Goal: Transaction & Acquisition: Obtain resource

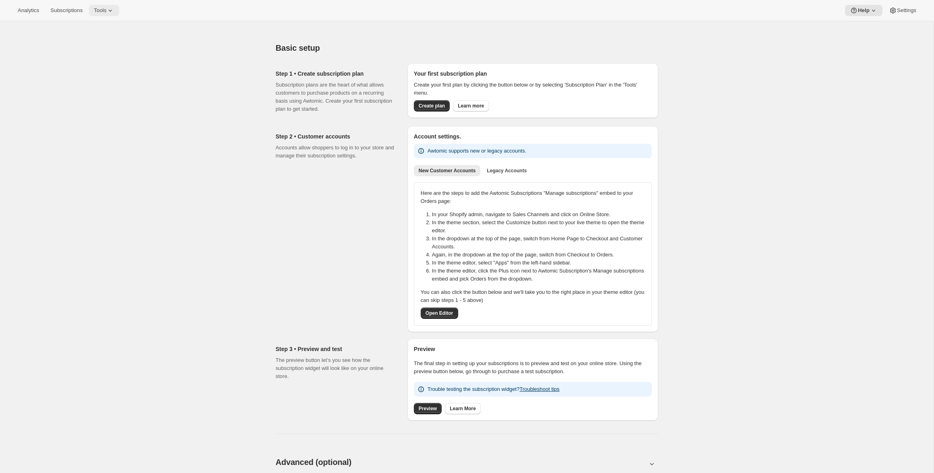
click at [114, 11] on icon at bounding box center [110, 10] width 8 height 8
click at [80, 11] on span "Subscriptions" at bounding box center [66, 10] width 32 height 6
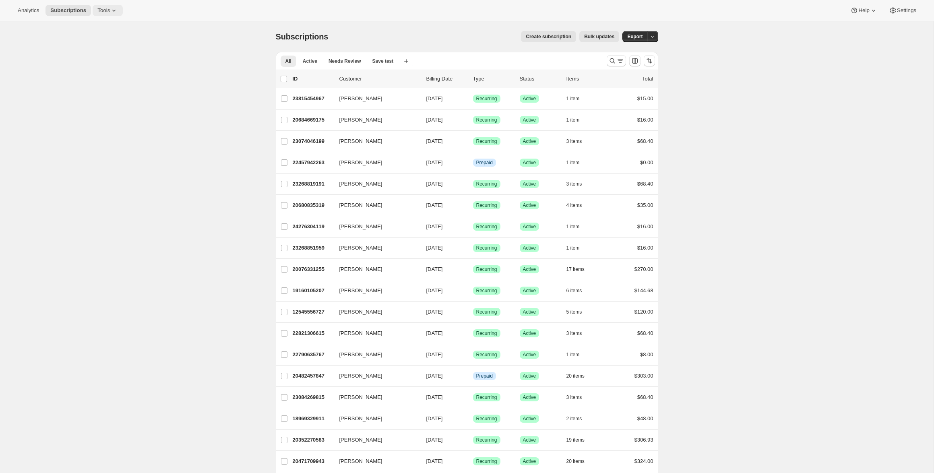
click at [99, 13] on span "Tools" at bounding box center [103, 10] width 12 height 6
click at [98, 52] on span "Bundles" at bounding box center [112, 55] width 71 height 8
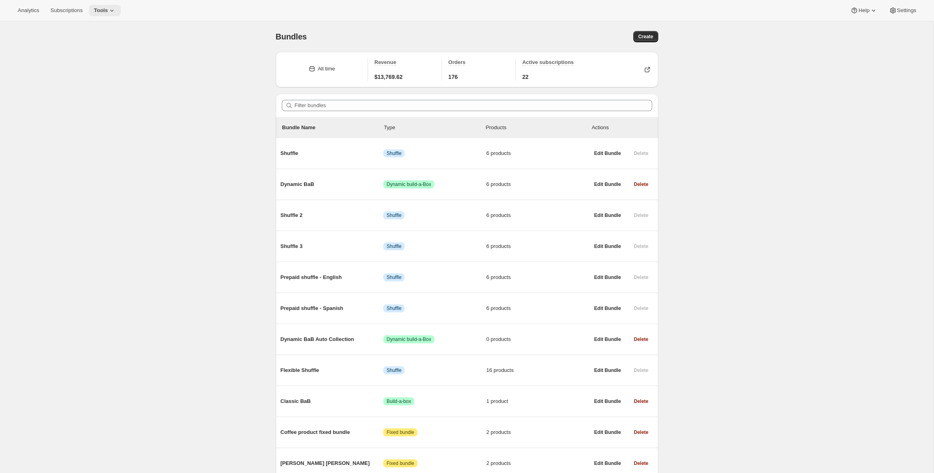
click at [108, 12] on span "Tools" at bounding box center [101, 10] width 14 height 6
click at [178, 25] on div "Bundles. This page is ready Bundles Create All time Revenue $13,769.62 Orders 1…" at bounding box center [467, 265] width 934 height 488
click at [71, 10] on span "Subscriptions" at bounding box center [66, 10] width 32 height 6
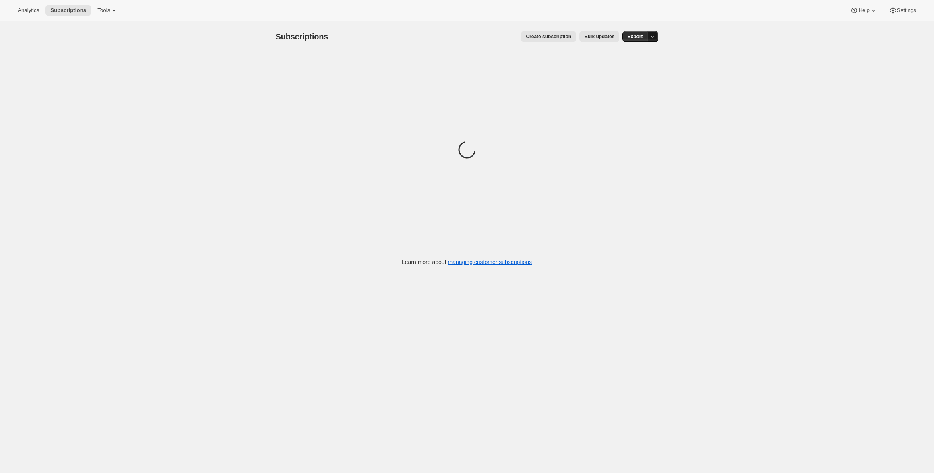
click at [655, 35] on icon "button" at bounding box center [652, 36] width 5 height 5
click at [630, 52] on span "Subscription data" at bounding box center [609, 53] width 40 height 6
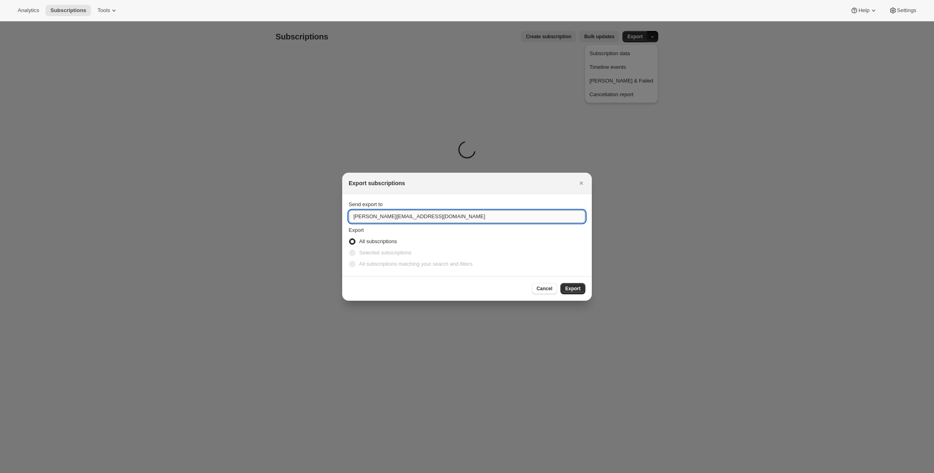
click at [360, 216] on input "adrian@shopbundle.co" at bounding box center [467, 216] width 237 height 13
type input "mario@shopbundle.co"
click at [582, 289] on button "Export" at bounding box center [572, 288] width 25 height 11
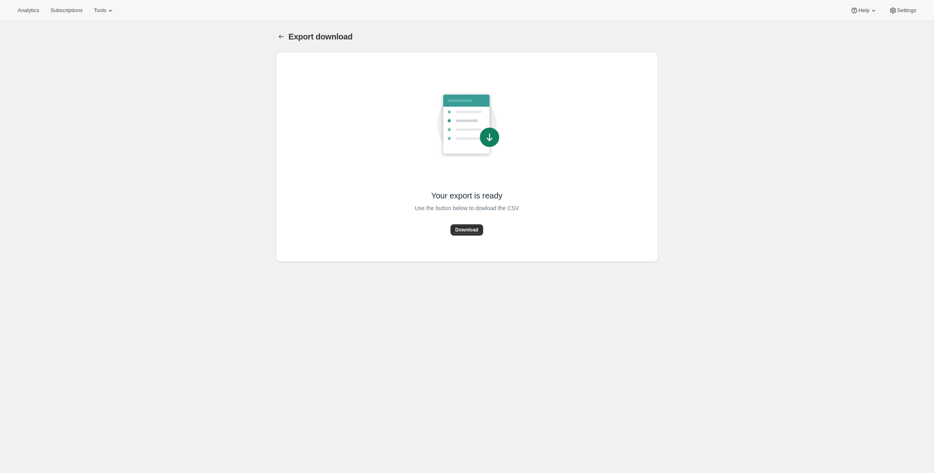
click at [463, 235] on button "Download" at bounding box center [467, 229] width 33 height 11
click at [66, 15] on button "Subscriptions" at bounding box center [66, 10] width 42 height 11
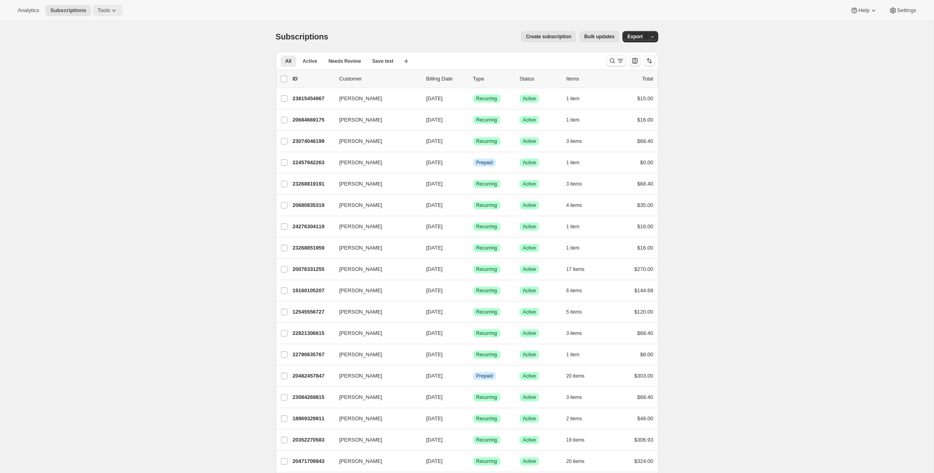
click at [99, 13] on span "Tools" at bounding box center [103, 10] width 12 height 6
click at [106, 54] on span "Bundles" at bounding box center [112, 55] width 71 height 8
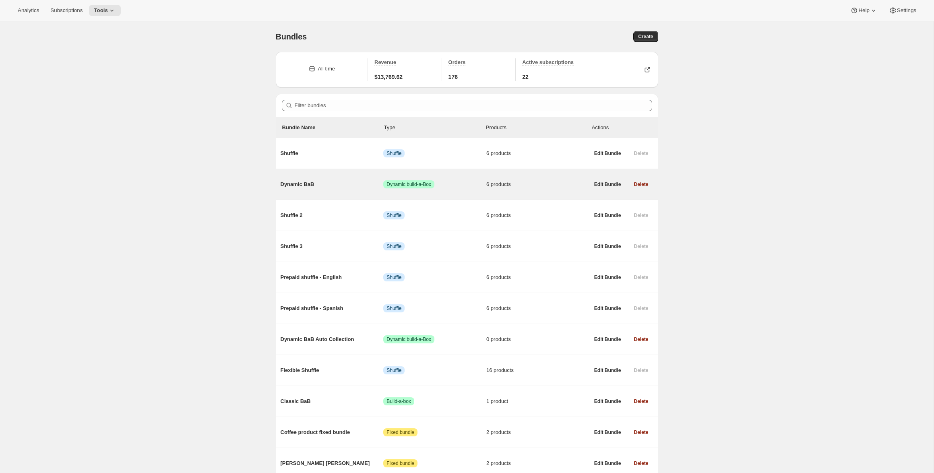
click at [331, 183] on span "Dynamic BaB" at bounding box center [332, 184] width 103 height 8
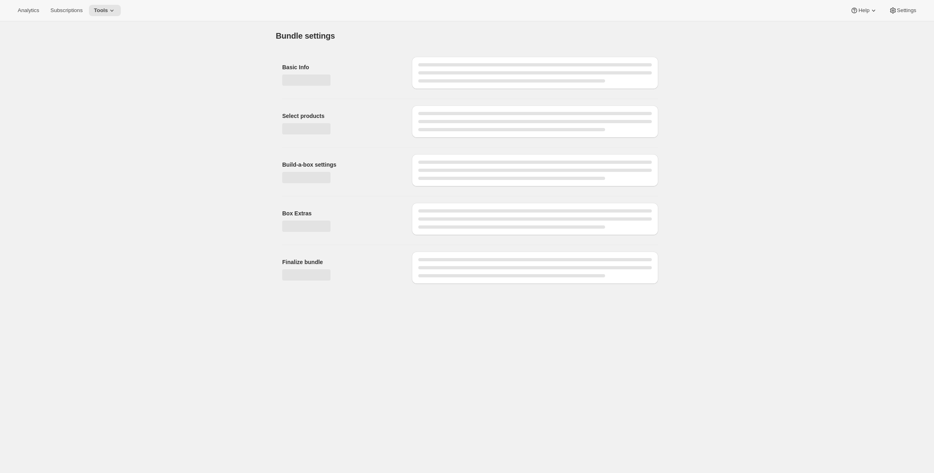
type input "Dynamic BaB"
radio input "true"
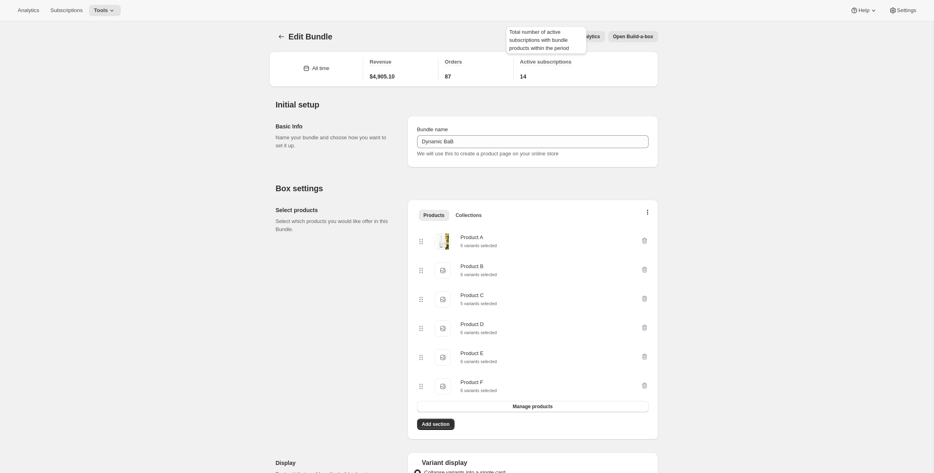
click at [531, 64] on span "Active subscriptions" at bounding box center [546, 62] width 52 height 6
click at [603, 38] on button "Analytics" at bounding box center [585, 36] width 37 height 11
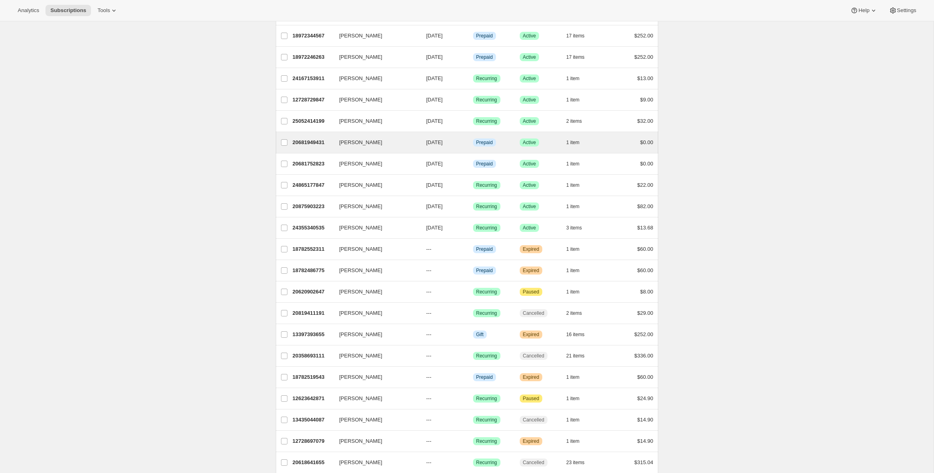
scroll to position [534, 0]
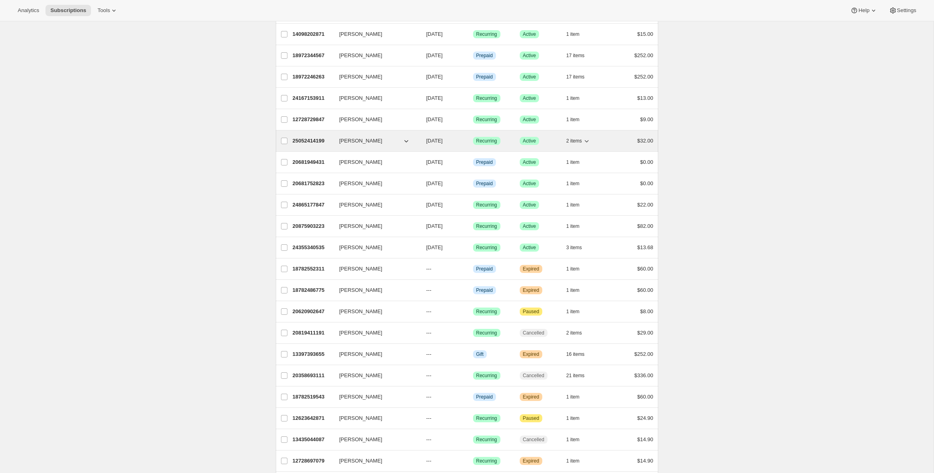
click at [345, 140] on span "mario montes" at bounding box center [360, 141] width 43 height 8
click at [322, 138] on p "25052414199" at bounding box center [313, 141] width 40 height 8
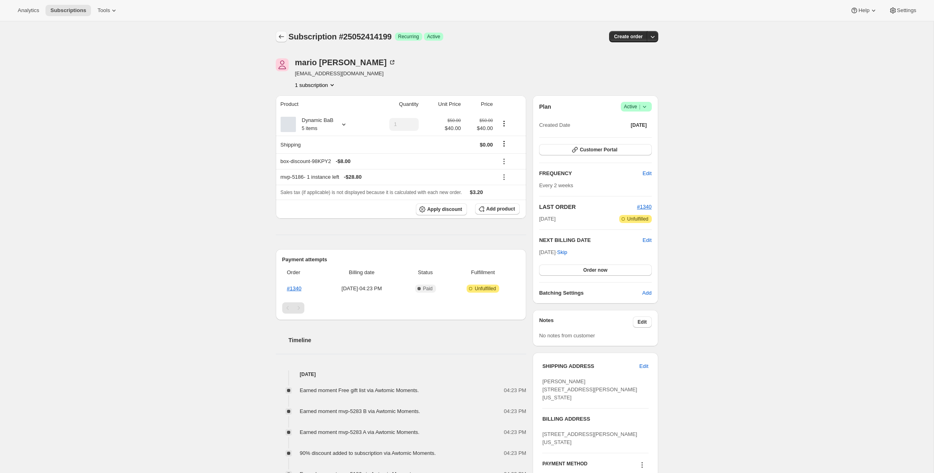
click at [281, 37] on icon "Subscriptions" at bounding box center [281, 37] width 8 height 8
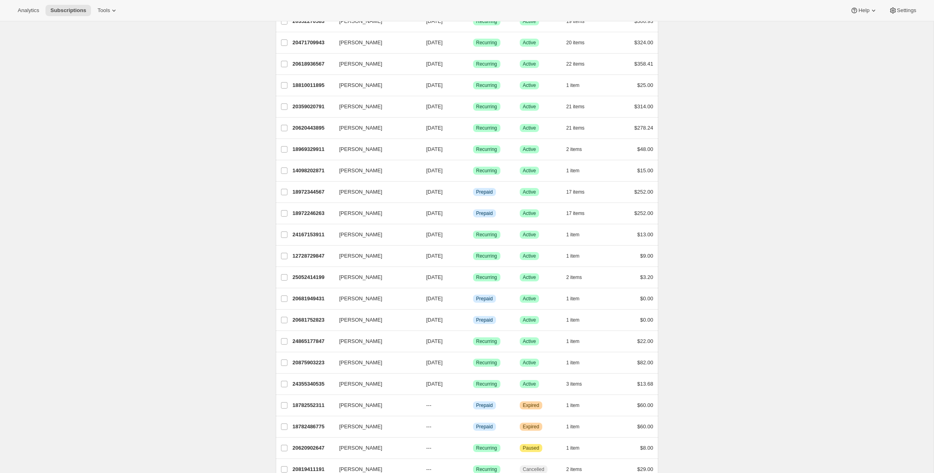
scroll to position [471, 0]
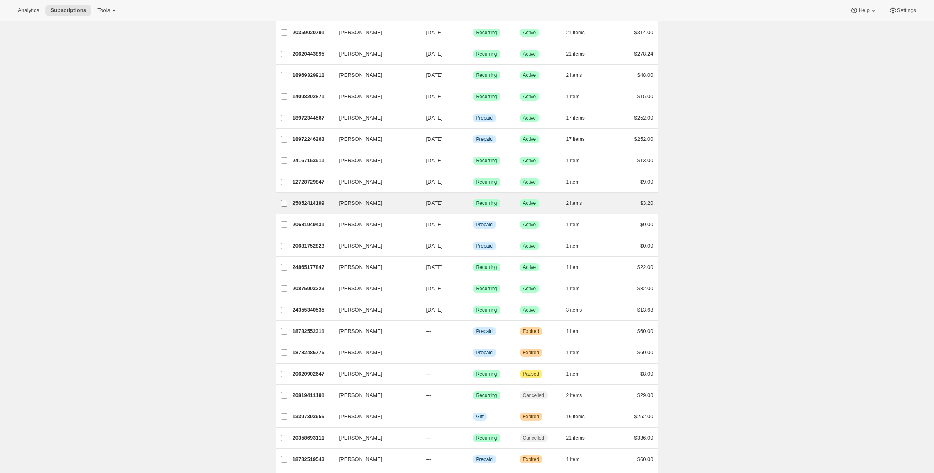
click at [285, 206] on input "mario montes" at bounding box center [284, 203] width 6 height 6
checkbox input "true"
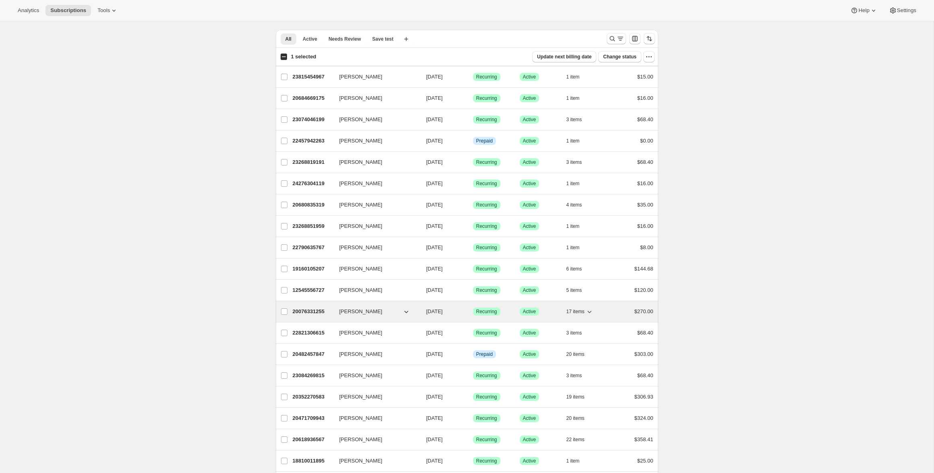
scroll to position [0, 0]
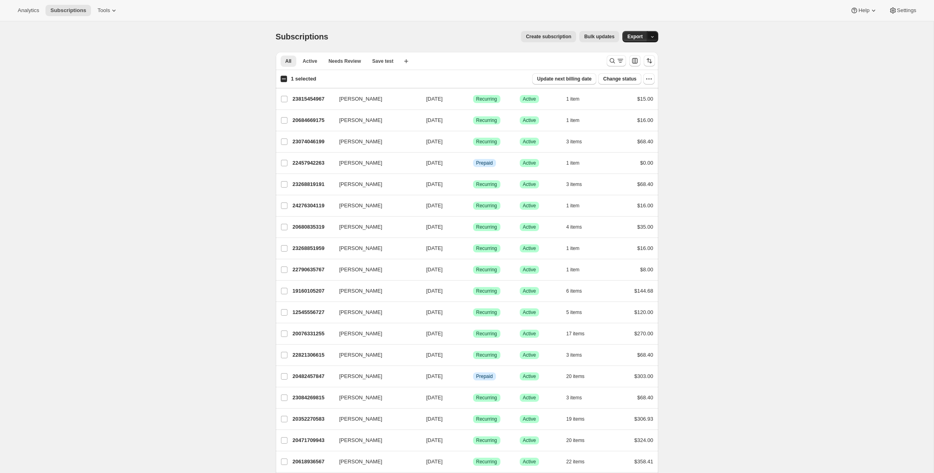
click at [651, 36] on icon "button" at bounding box center [652, 36] width 5 height 5
click at [630, 50] on span "Subscription data" at bounding box center [609, 53] width 40 height 6
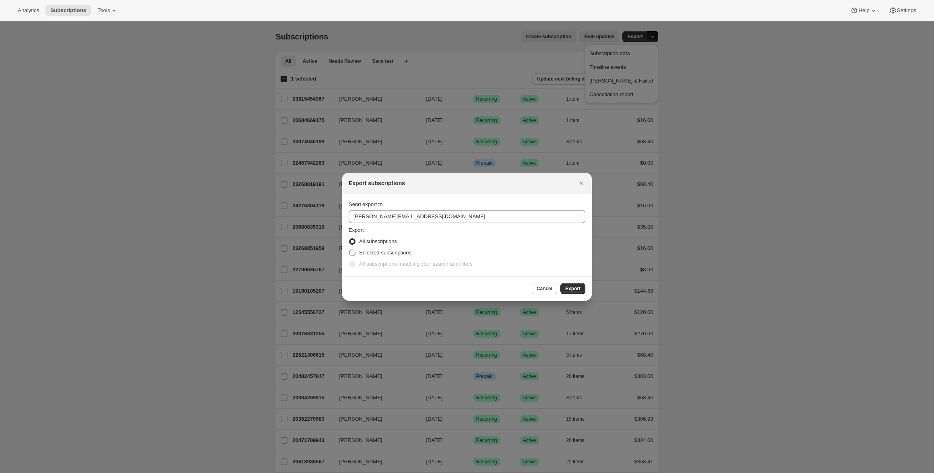
click at [409, 253] on span "Selected subscriptions" at bounding box center [385, 253] width 52 height 6
click at [349, 250] on input "Selected subscriptions" at bounding box center [349, 250] width 0 height 0
radio input "true"
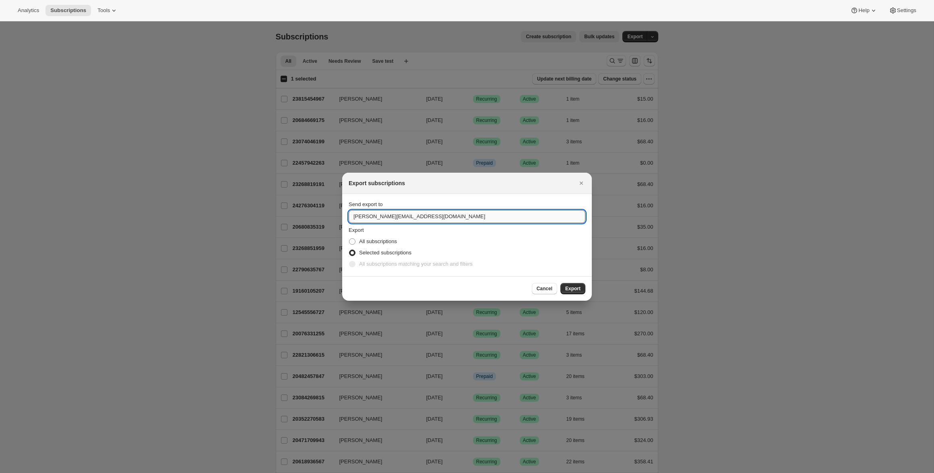
click at [362, 219] on input "adrian@shopbundle.co" at bounding box center [467, 216] width 237 height 13
type input "mario@shopbundle.co"
click at [577, 290] on span "Export" at bounding box center [572, 288] width 15 height 6
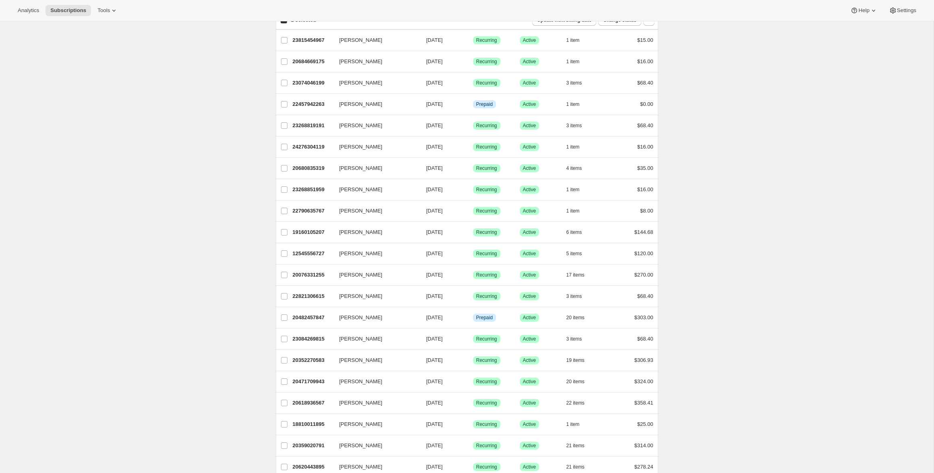
scroll to position [434, 0]
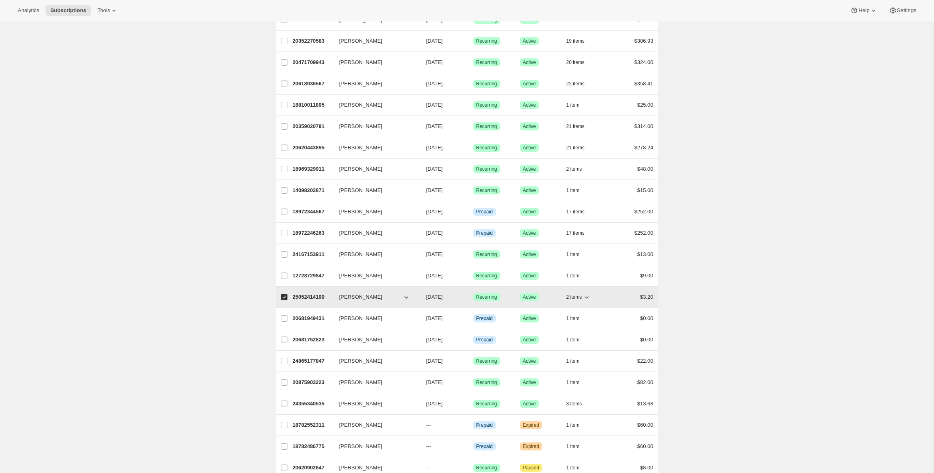
click at [323, 293] on p "25052414199" at bounding box center [313, 297] width 40 height 8
checkbox input "false"
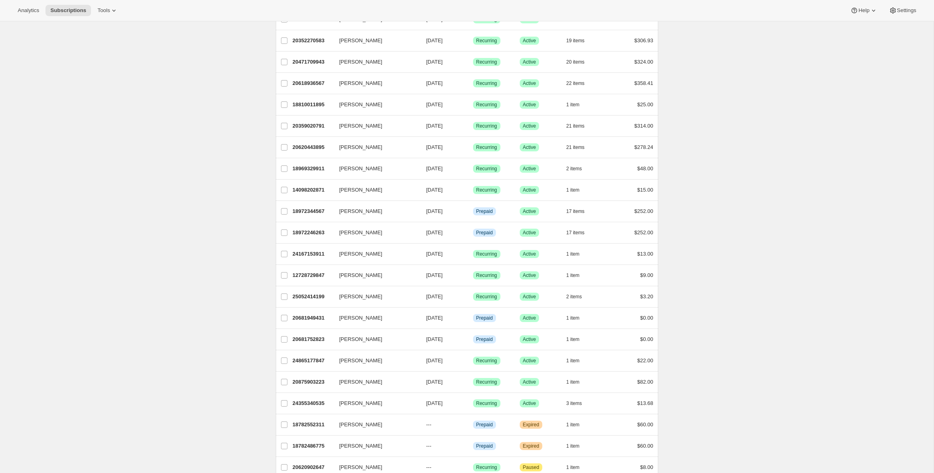
scroll to position [0, 0]
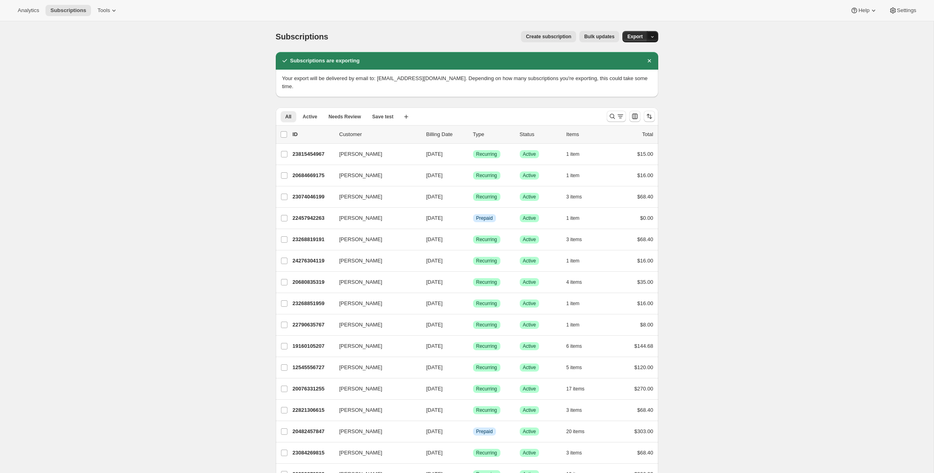
click at [655, 35] on button "button" at bounding box center [652, 36] width 11 height 11
click at [630, 55] on span "Subscription data" at bounding box center [609, 53] width 40 height 6
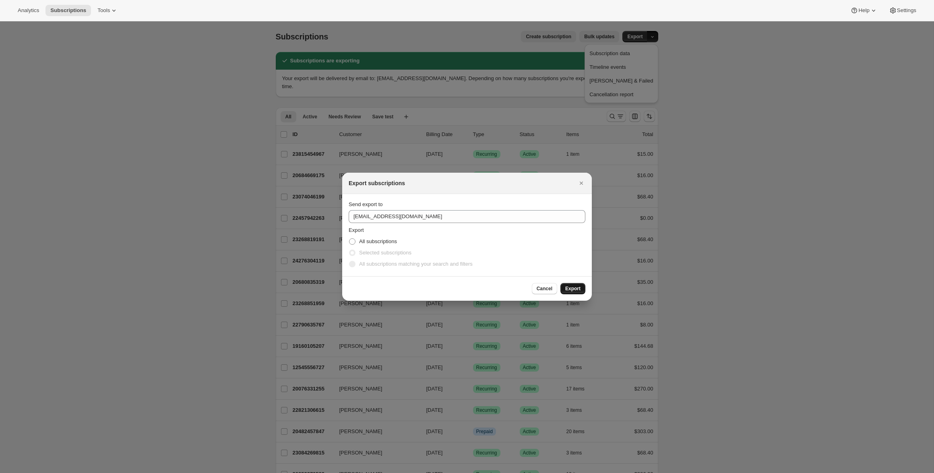
click at [573, 287] on span "Export" at bounding box center [572, 288] width 15 height 6
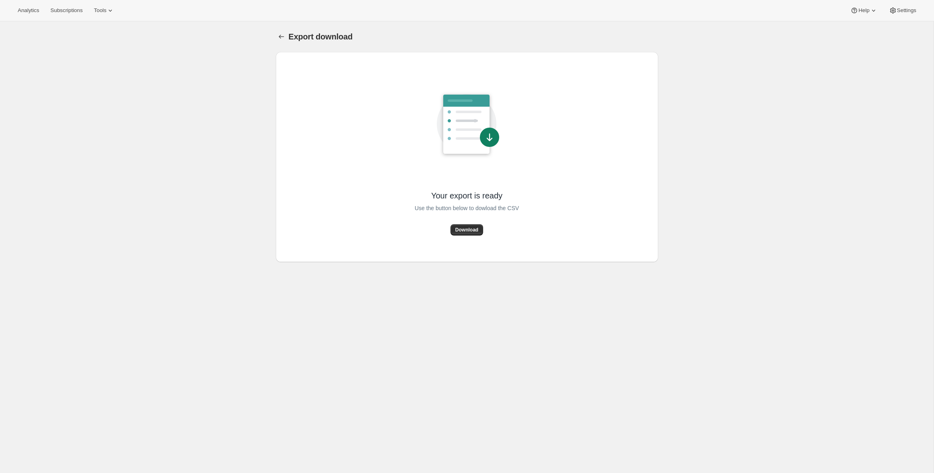
click at [459, 227] on span "Download" at bounding box center [466, 230] width 23 height 6
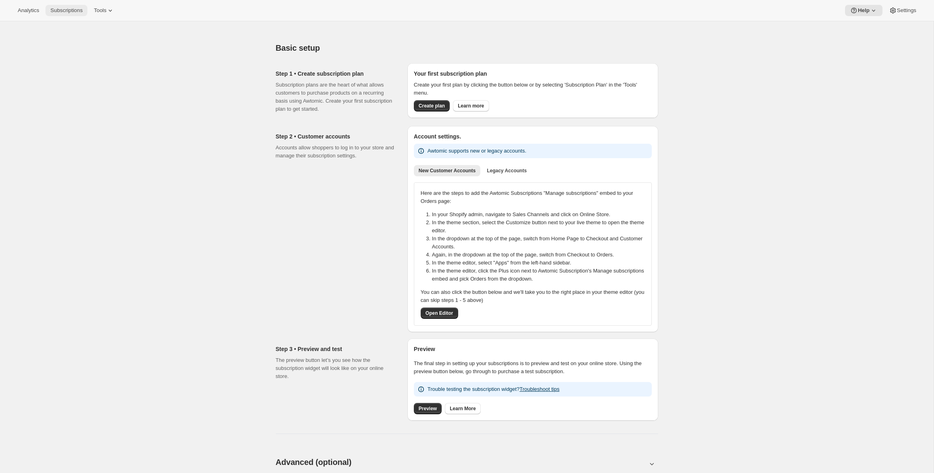
click at [76, 14] on button "Subscriptions" at bounding box center [66, 10] width 42 height 11
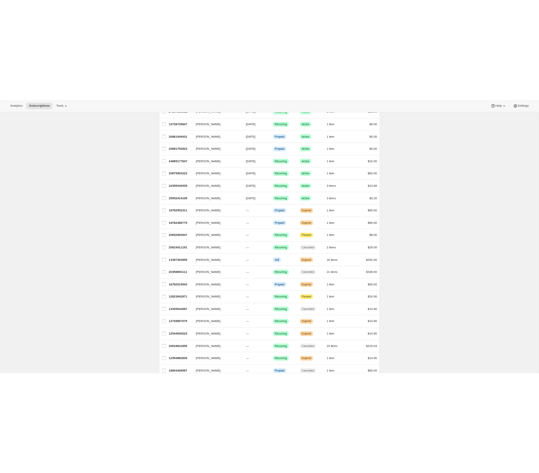
scroll to position [663, 0]
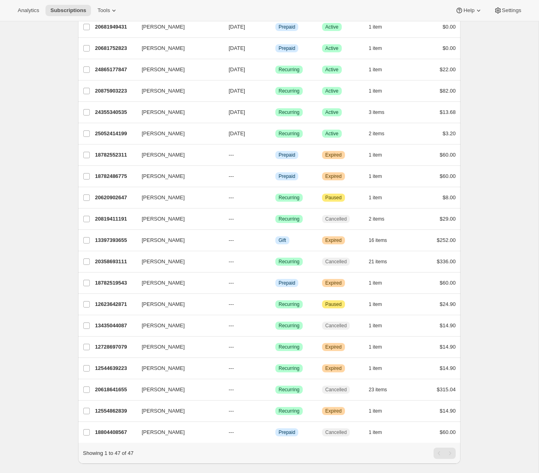
scroll to position [0, 0]
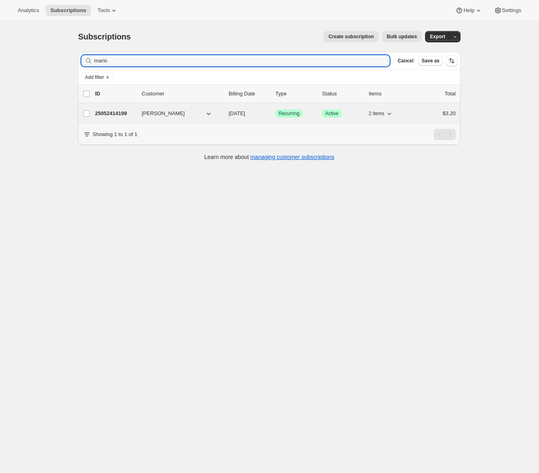
type input "mario"
click at [122, 115] on p "25052414199" at bounding box center [115, 114] width 40 height 8
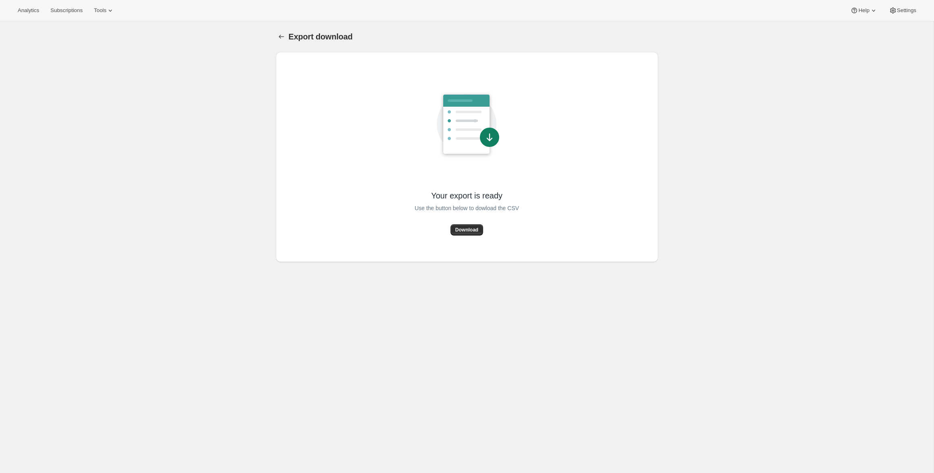
click at [463, 229] on span "Download" at bounding box center [466, 230] width 23 height 6
click at [281, 37] on icon "Export download" at bounding box center [281, 37] width 8 height 8
